Goal: Task Accomplishment & Management: Manage account settings

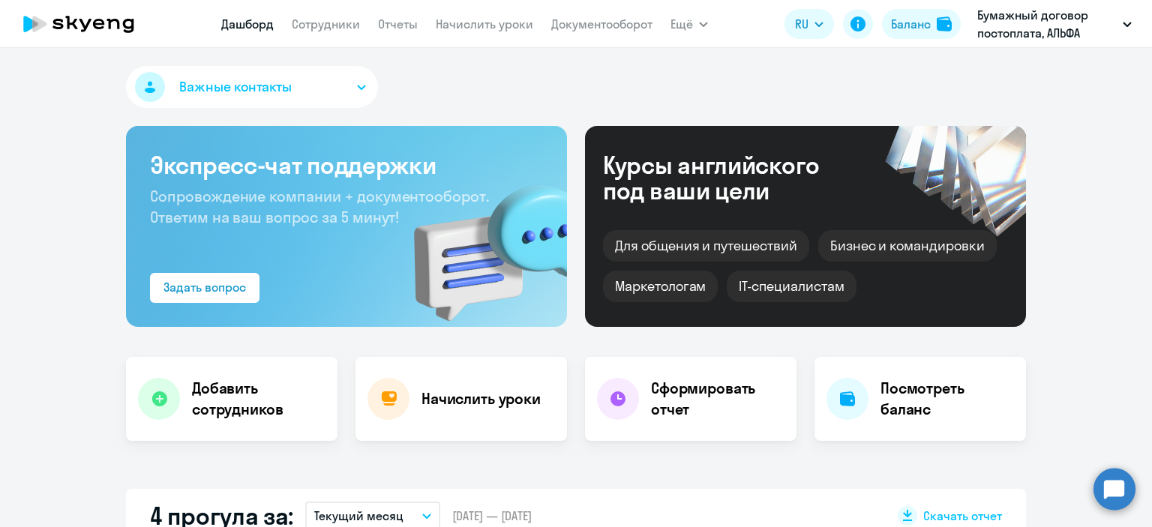
select select "30"
click at [335, 26] on link "Сотрудники" at bounding box center [326, 24] width 68 height 15
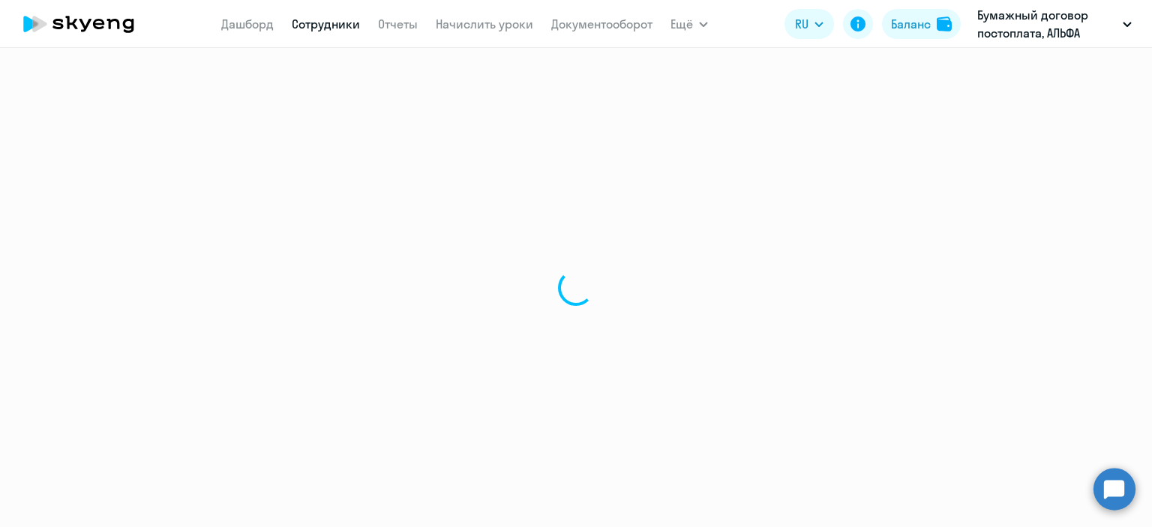
select select "30"
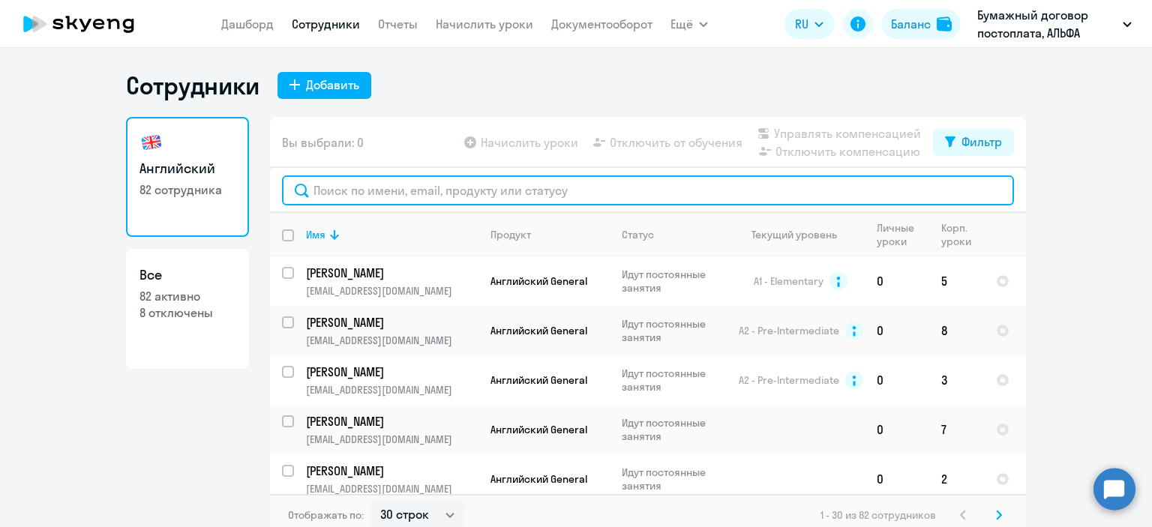
click at [395, 180] on input "text" at bounding box center [648, 191] width 732 height 30
click at [420, 191] on input "text" at bounding box center [648, 191] width 732 height 30
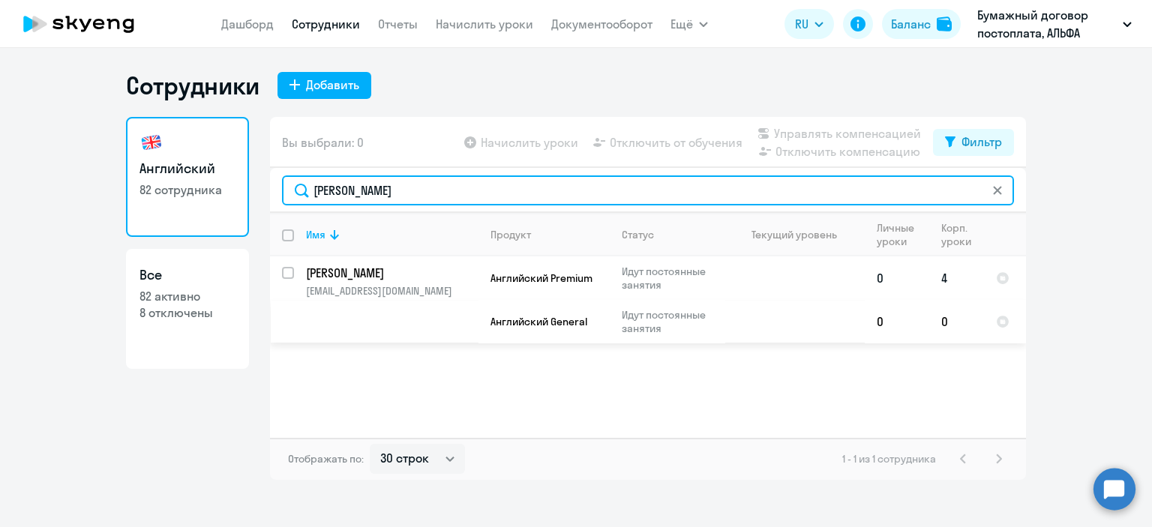
type input "[PERSON_NAME]"
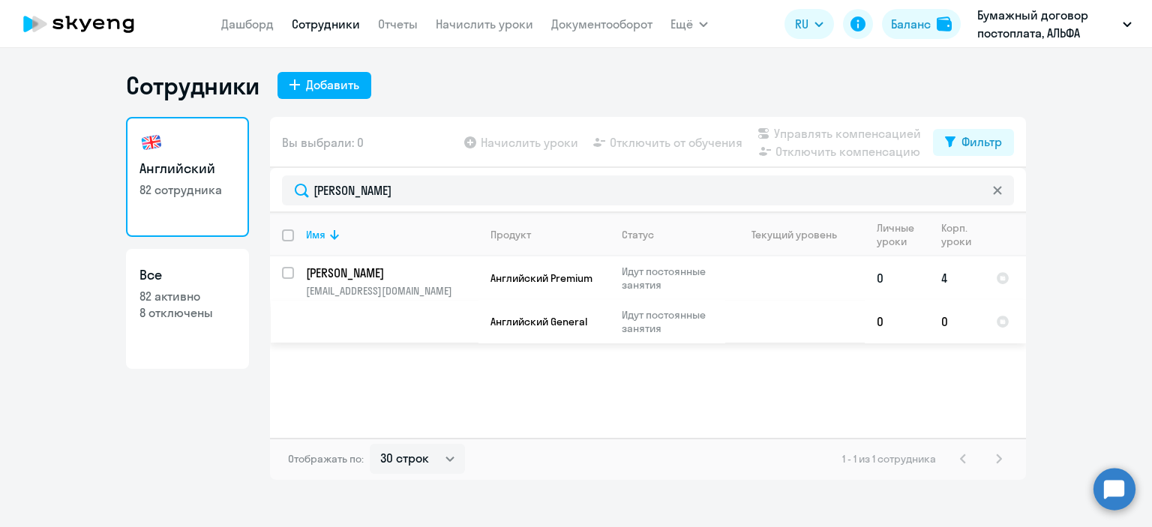
click at [288, 269] on input "select row 40181511" at bounding box center [297, 282] width 30 height 30
checkbox input "true"
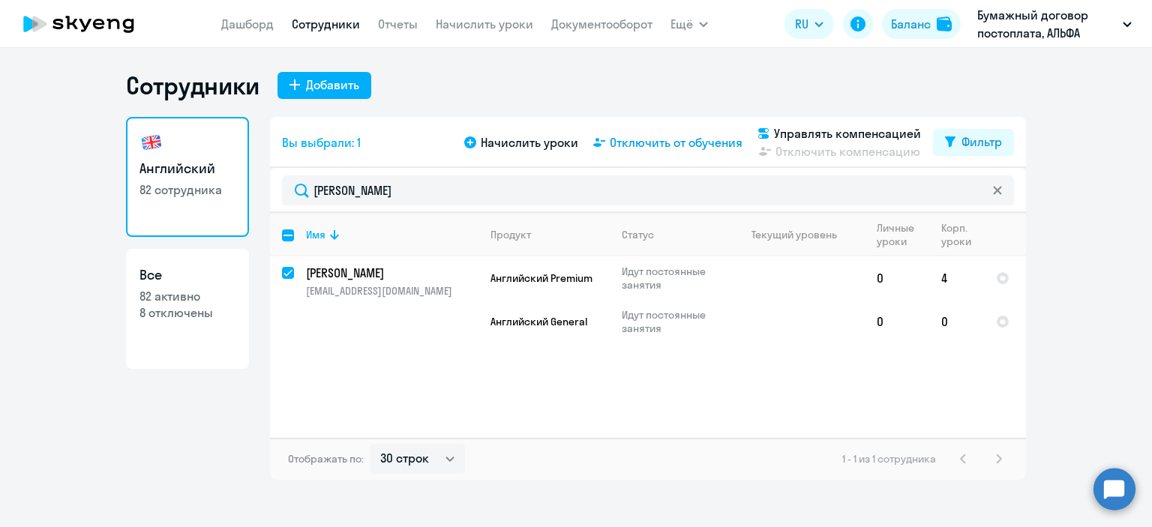
click at [669, 143] on span "Отключить от обучения" at bounding box center [676, 143] width 133 height 18
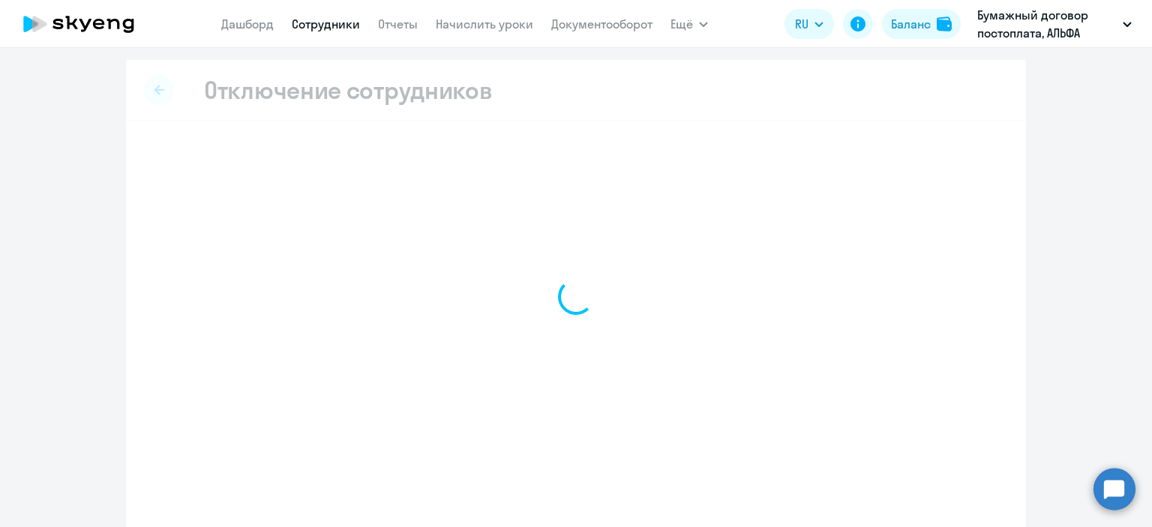
select select "all"
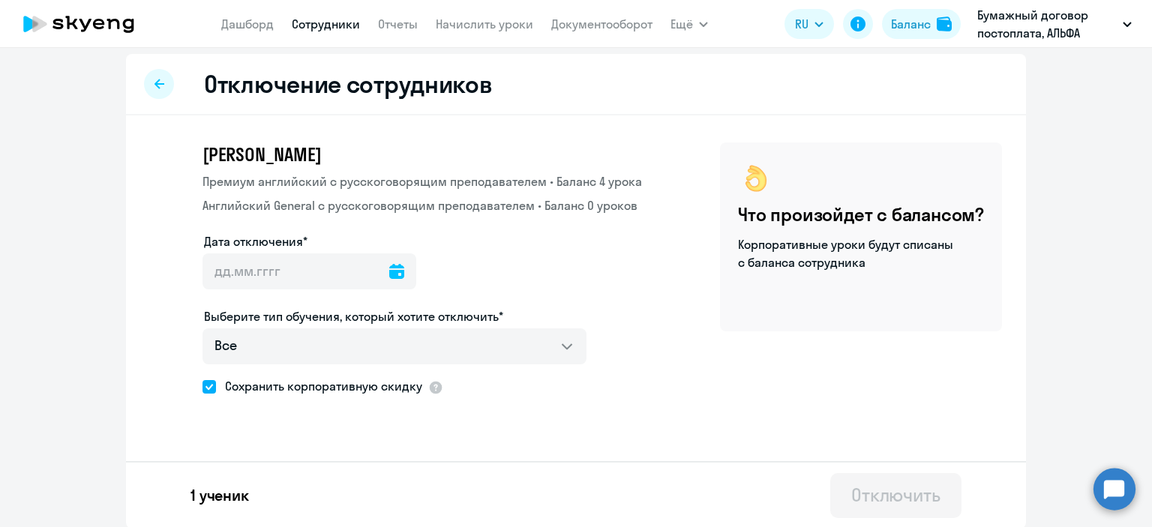
scroll to position [7, 0]
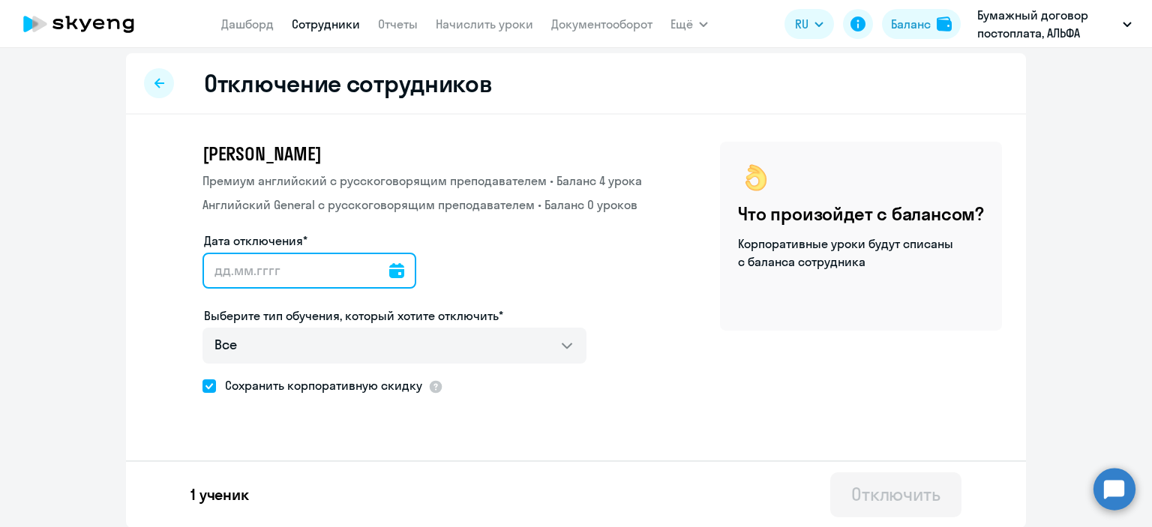
click at [286, 281] on input "Дата отключения*" at bounding box center [310, 271] width 214 height 36
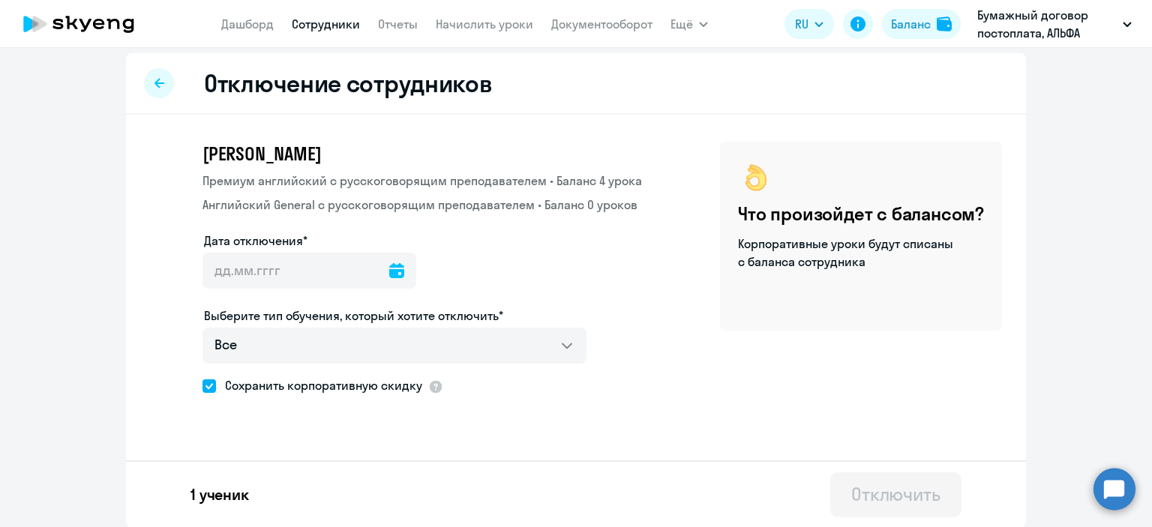
click at [389, 272] on icon at bounding box center [396, 270] width 15 height 15
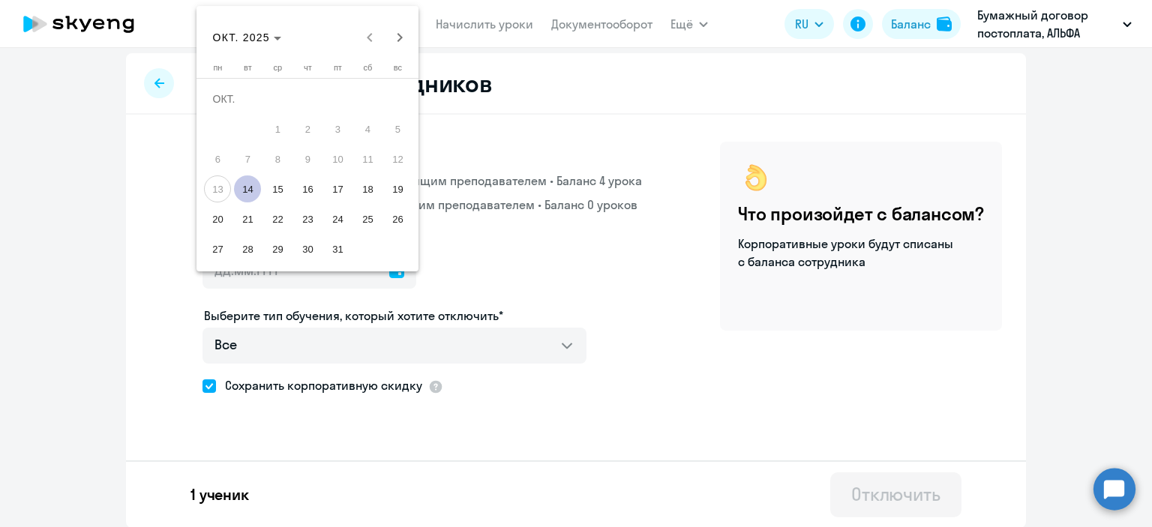
click at [245, 191] on span "14" at bounding box center [247, 189] width 27 height 27
type input "[DATE]"
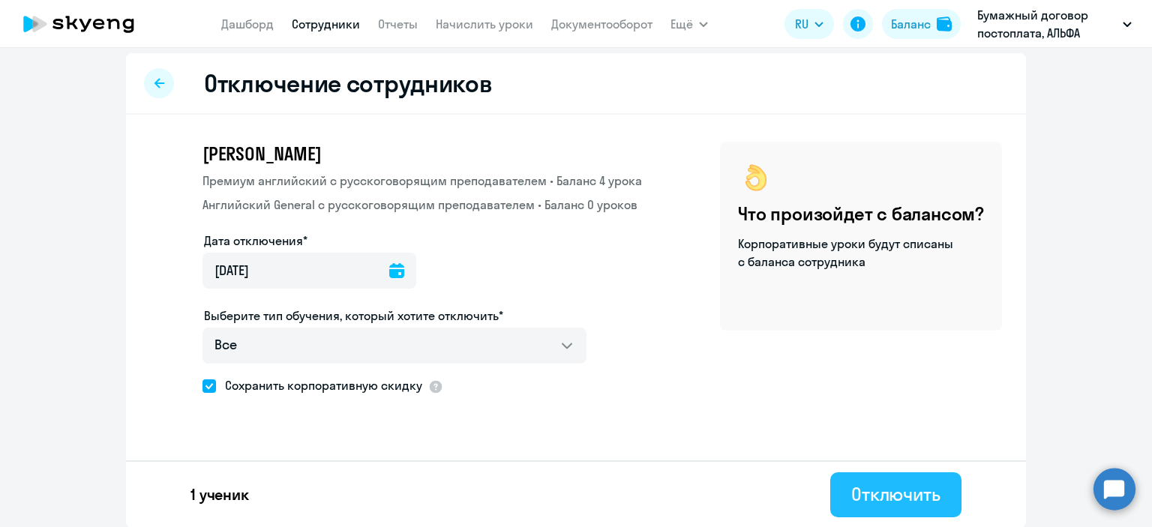
click at [892, 493] on div "Отключить" at bounding box center [895, 494] width 89 height 24
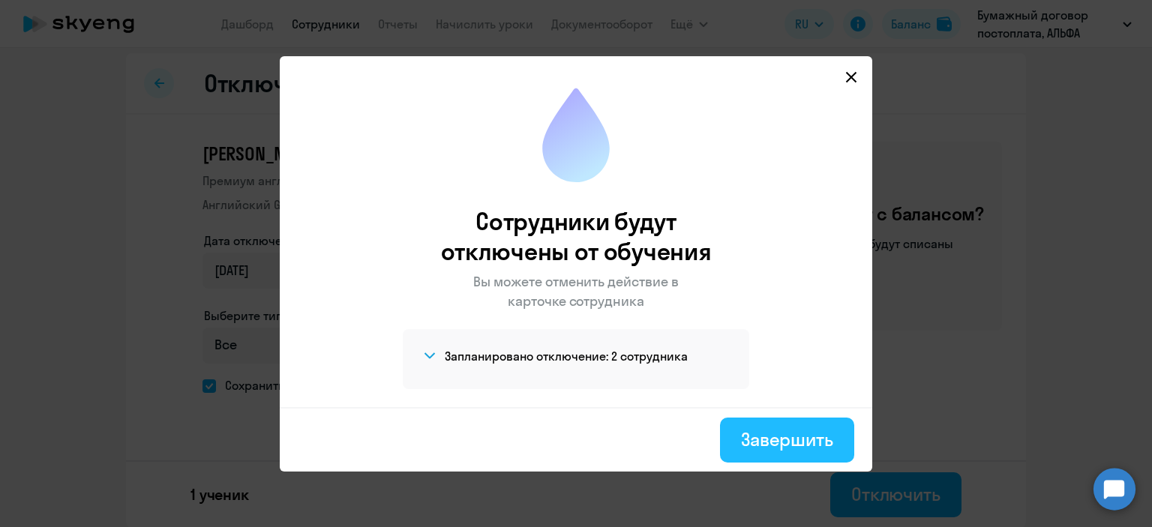
click at [807, 446] on div "Завершить" at bounding box center [787, 440] width 92 height 24
select select "30"
